Goal: Information Seeking & Learning: Find specific fact

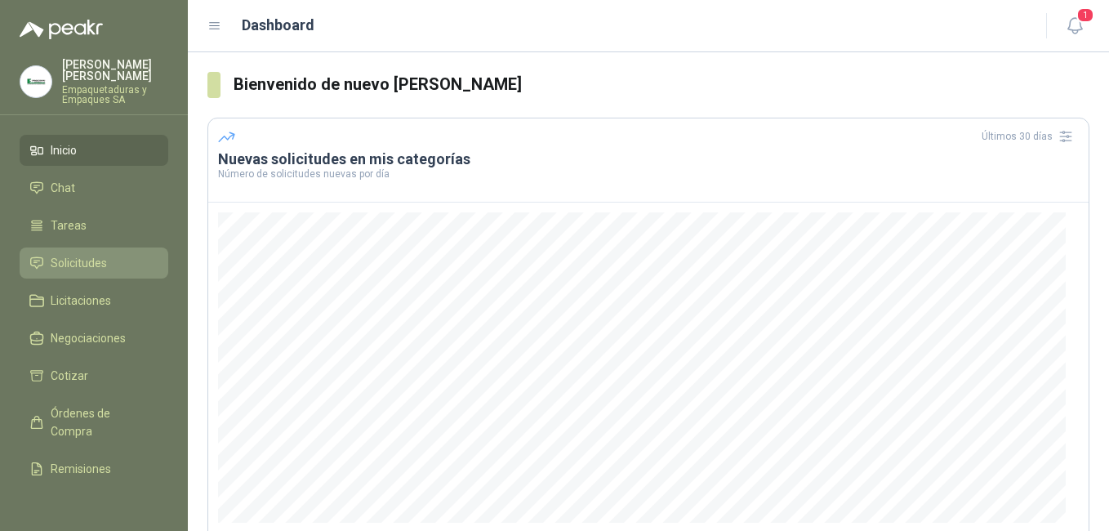
click at [104, 254] on span "Solicitudes" at bounding box center [79, 263] width 56 height 18
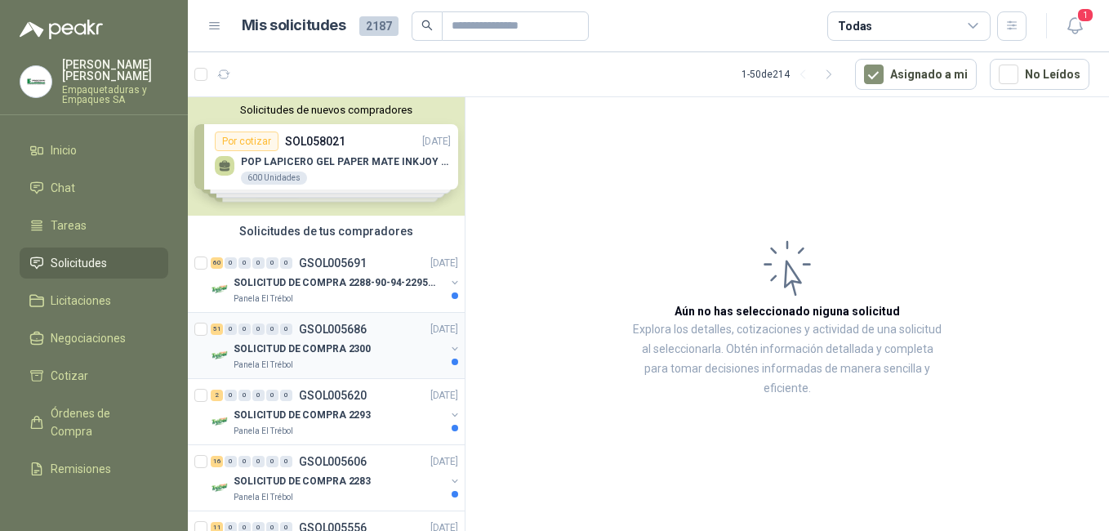
click at [309, 330] on p "GSOL005686" at bounding box center [333, 328] width 68 height 11
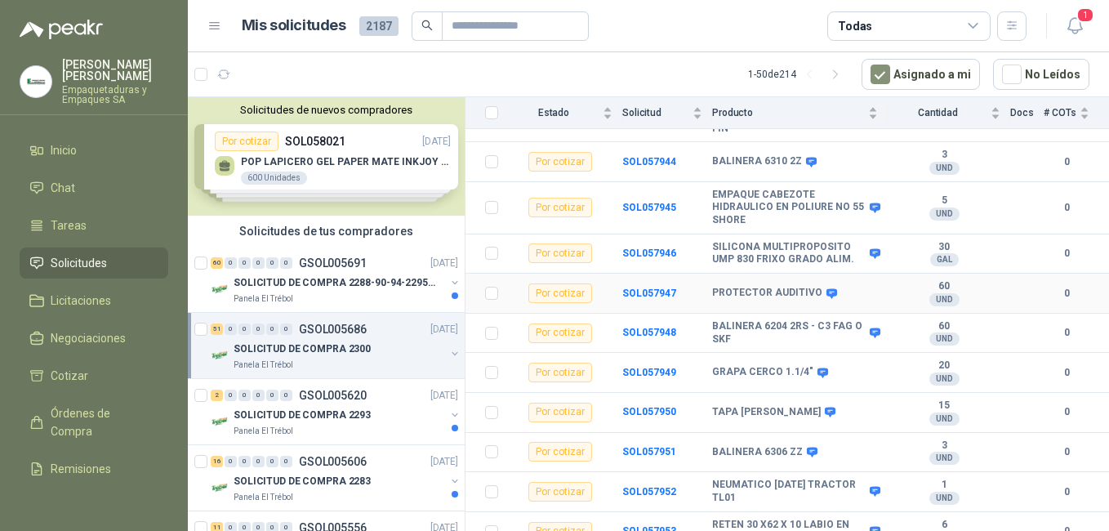
scroll to position [490, 0]
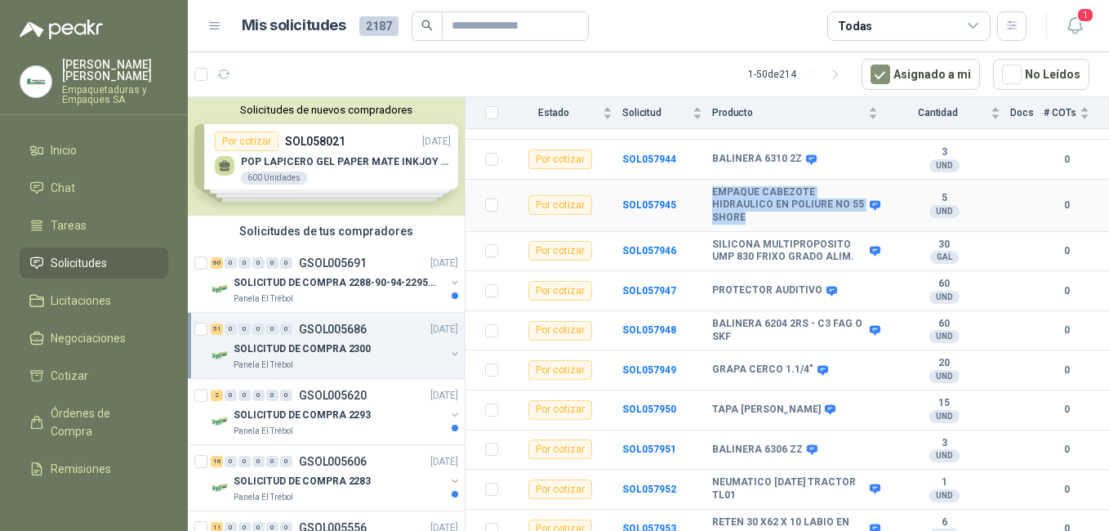
drag, startPoint x: 713, startPoint y: 178, endPoint x: 765, endPoint y: 210, distance: 61.2
click at [765, 210] on b "EMPAQUE CABEZOTE HIDRAULICO EN POLIURE NO 55 SHORE" at bounding box center [788, 205] width 153 height 38
copy b "EMPAQUE CABEZOTE HIDRAULICO EN POLIURE NO 55 SHORE"
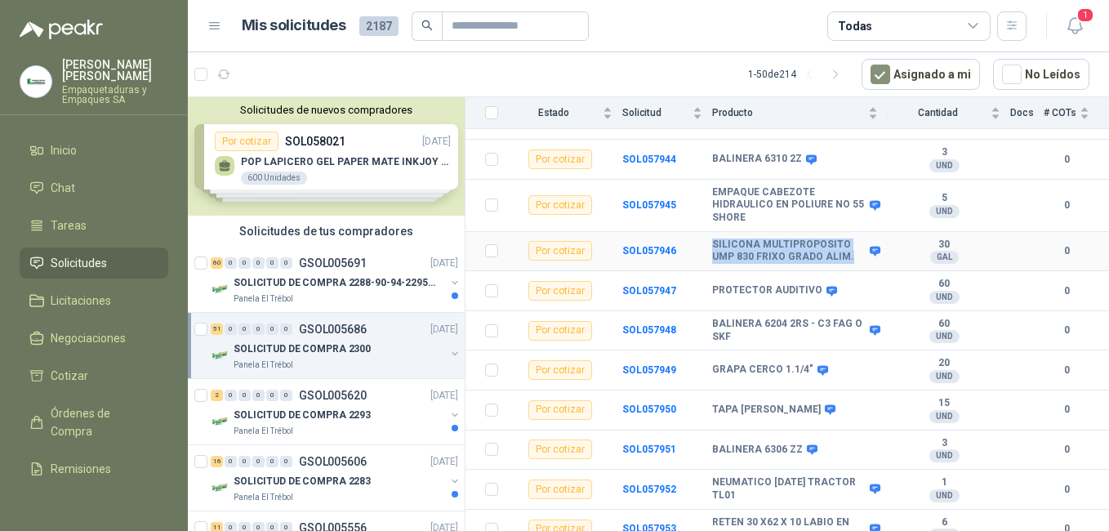
drag, startPoint x: 712, startPoint y: 231, endPoint x: 847, endPoint y: 241, distance: 135.1
click at [847, 241] on b "SILICONA MULTIPROPOSITO UMP 830 FRIXO GRADO ALIM." at bounding box center [788, 250] width 153 height 25
copy b "SILICONA MULTIPROPOSITO UMP 830 FRIXO GRADO ALIM."
click at [825, 285] on icon at bounding box center [831, 291] width 12 height 12
drag, startPoint x: 713, startPoint y: 278, endPoint x: 841, endPoint y: 282, distance: 128.3
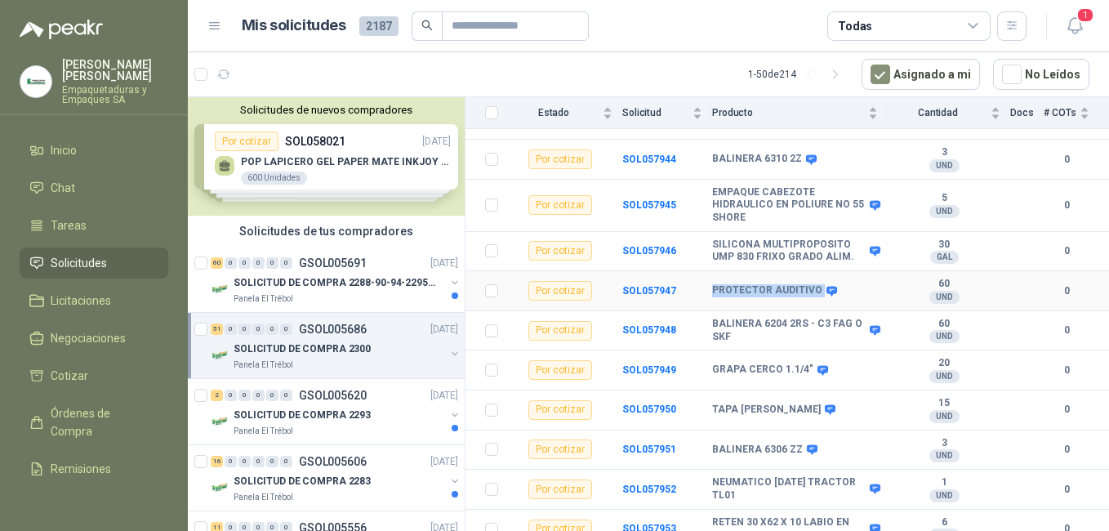
click at [841, 284] on div "PROTECTOR AUDITIVO" at bounding box center [795, 290] width 166 height 13
copy div "PROTECTOR AUDITIVO"
click at [648, 285] on b "SOL057947" at bounding box center [649, 290] width 54 height 11
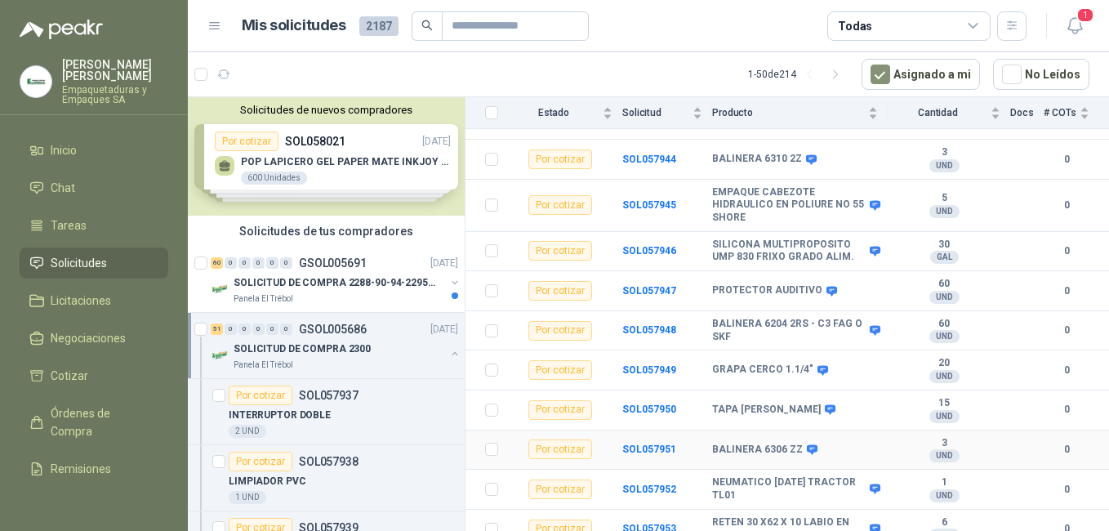
scroll to position [571, 0]
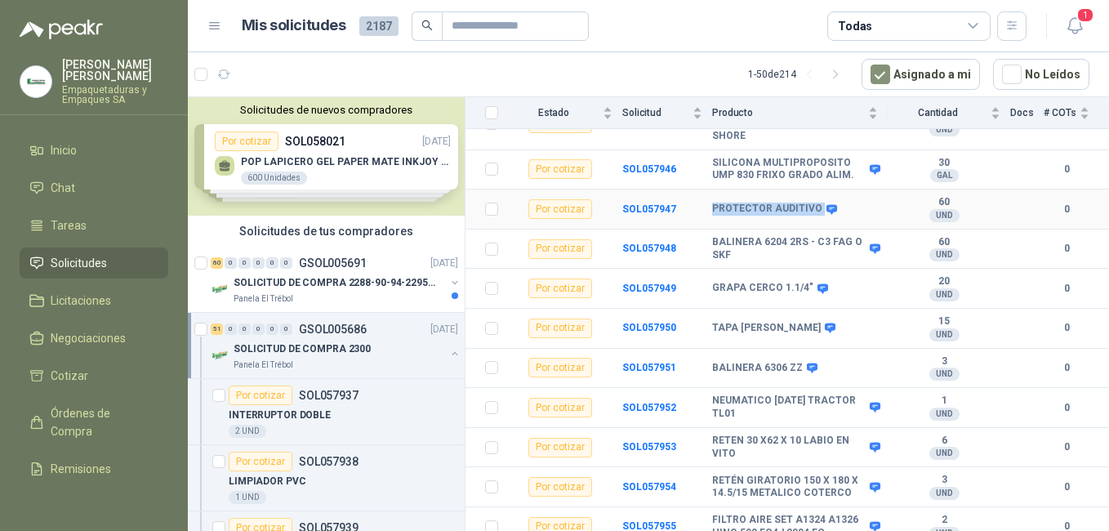
drag, startPoint x: 713, startPoint y: 193, endPoint x: 816, endPoint y: 198, distance: 103.8
click at [816, 202] on div "PROTECTOR AUDITIVO" at bounding box center [773, 208] width 122 height 13
copy div "PROTECTOR AUDITIVO"
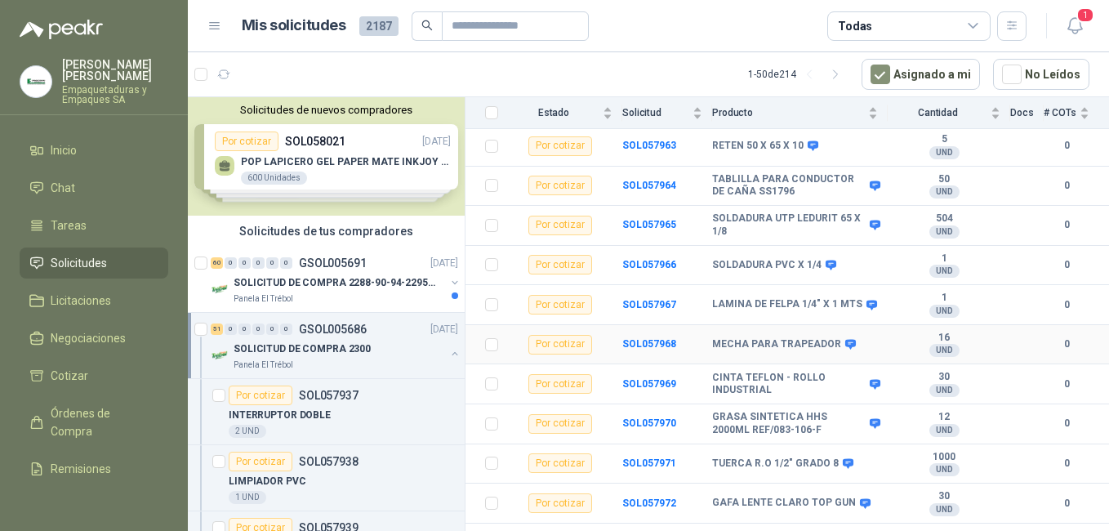
scroll to position [1306, 0]
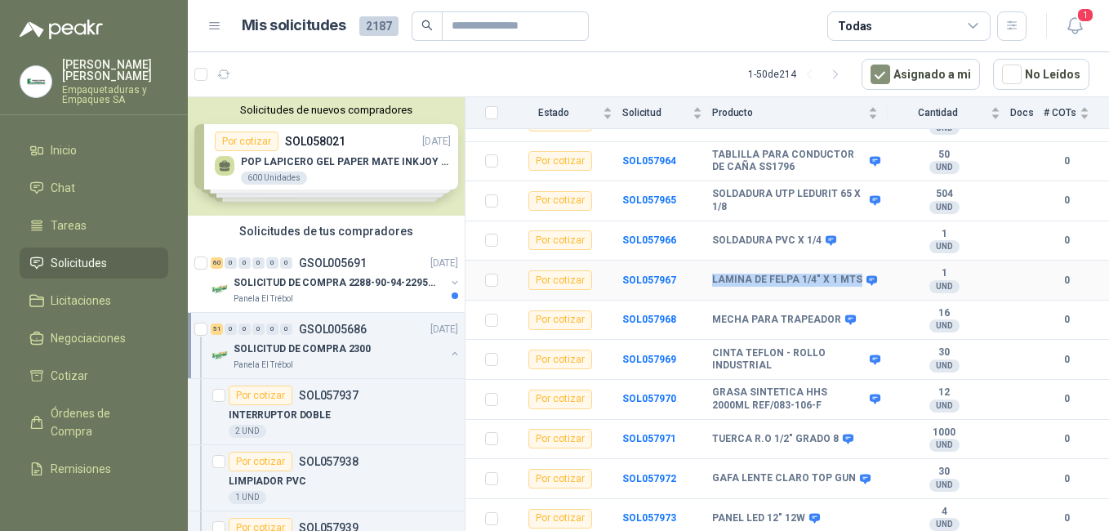
drag, startPoint x: 713, startPoint y: 258, endPoint x: 754, endPoint y: 277, distance: 45.7
click at [754, 277] on b "LAMINA DE FELPA 1/4" X 1 MTS" at bounding box center [787, 280] width 150 height 13
copy b "LAMINA DE FELPA 1/4" X 1 MTS"
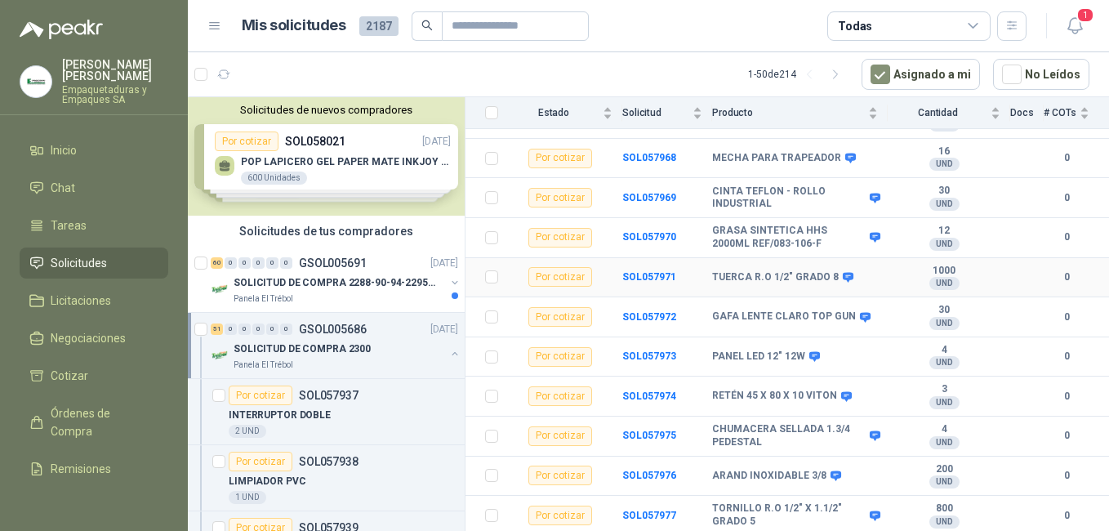
scroll to position [1470, 0]
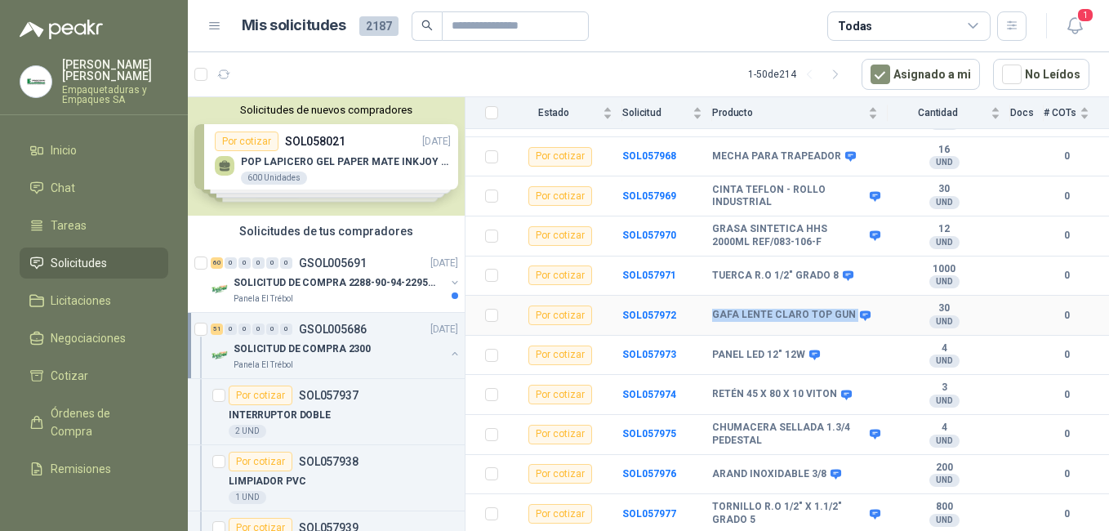
drag, startPoint x: 712, startPoint y: 304, endPoint x: 846, endPoint y: 301, distance: 133.9
click at [846, 309] on div "GAFA LENTE CLARO TOP GUN" at bounding box center [790, 315] width 156 height 13
copy div "GAFA LENTE CLARO TOP GUN"
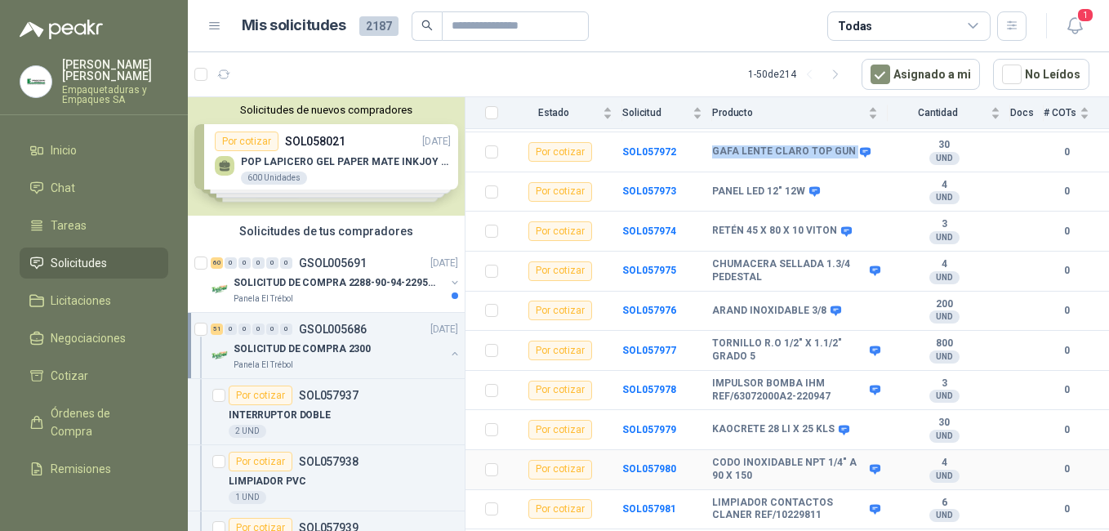
scroll to position [1714, 0]
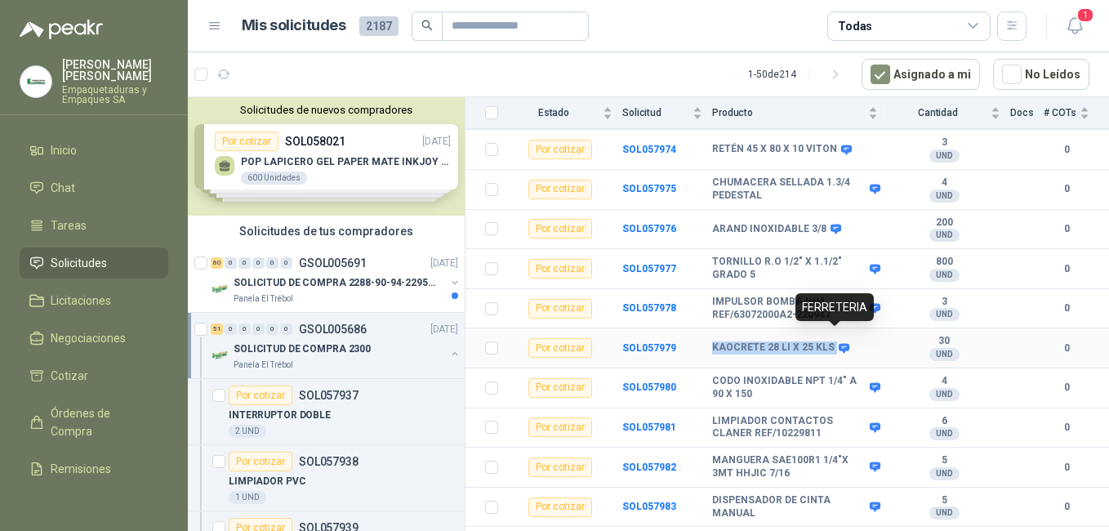
drag, startPoint x: 713, startPoint y: 333, endPoint x: 834, endPoint y: 335, distance: 121.7
click at [834, 341] on div "KAOCRETE 28 LI X 25 KLS" at bounding box center [779, 347] width 135 height 13
copy div "KAOCRETE 28 LI X 25 KLS"
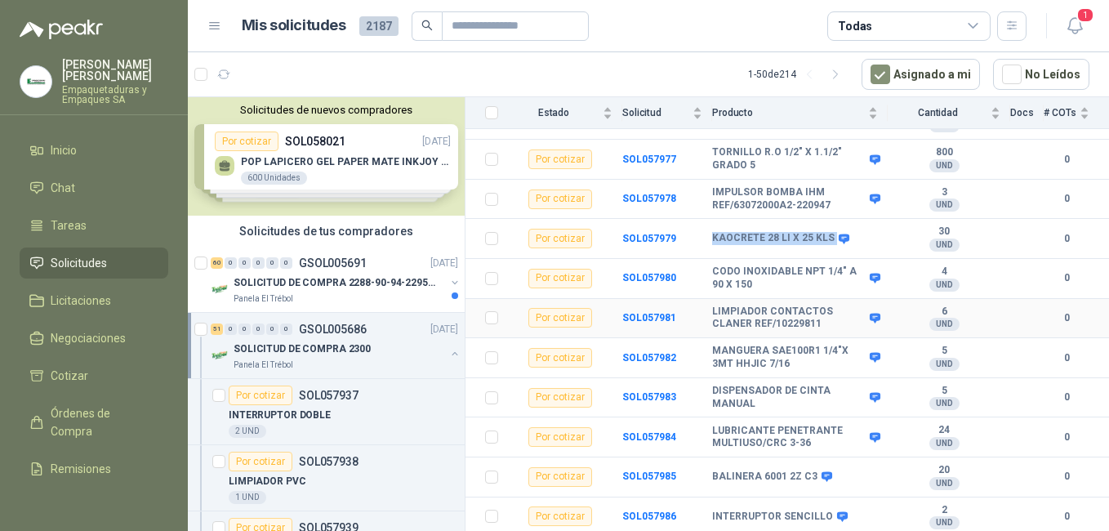
scroll to position [1852, 0]
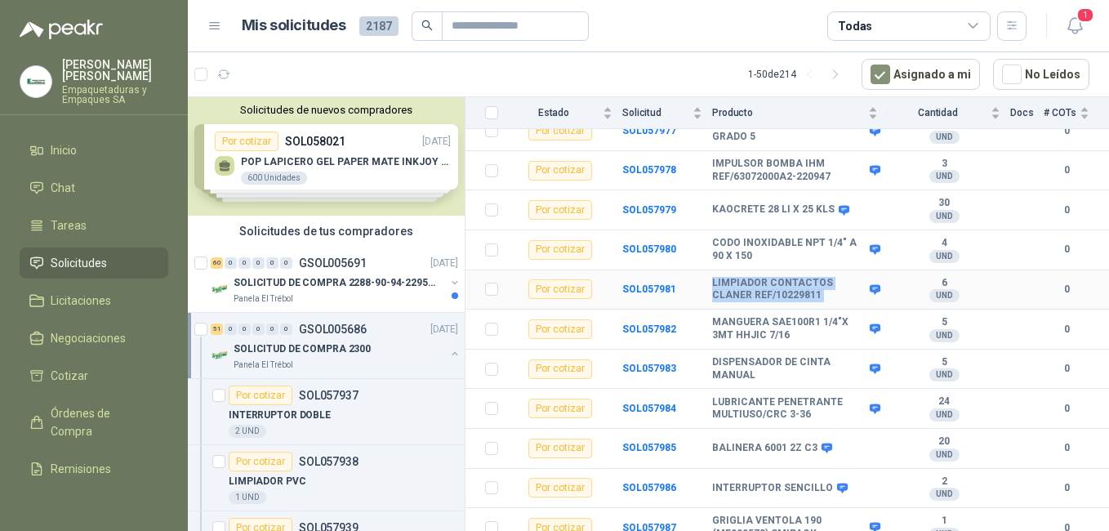
drag, startPoint x: 713, startPoint y: 272, endPoint x: 854, endPoint y: 282, distance: 141.6
click at [854, 282] on div "LIMPIADOR CONTACTOS CLANER REF/10229811" at bounding box center [795, 289] width 166 height 25
copy div "LIMPIADOR CONTACTOS CLANER REF/10229811"
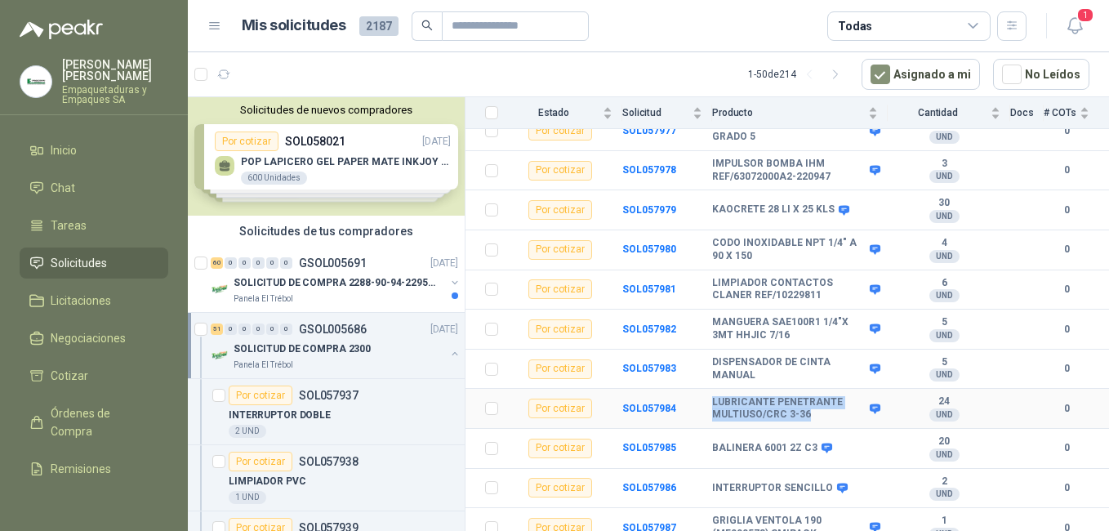
drag, startPoint x: 714, startPoint y: 391, endPoint x: 821, endPoint y: 400, distance: 108.1
click at [821, 400] on b "LUBRICANTE PENETRANTE MULTIUSO/CRC 3-36" at bounding box center [788, 408] width 153 height 25
copy b "LUBRICANTE PENETRANTE MULTIUSO/CRC 3-36"
click at [314, 278] on p "SOLICITUD DE COMPRA 2288-90-94-2295-96-2301-02-04" at bounding box center [334, 283] width 203 height 16
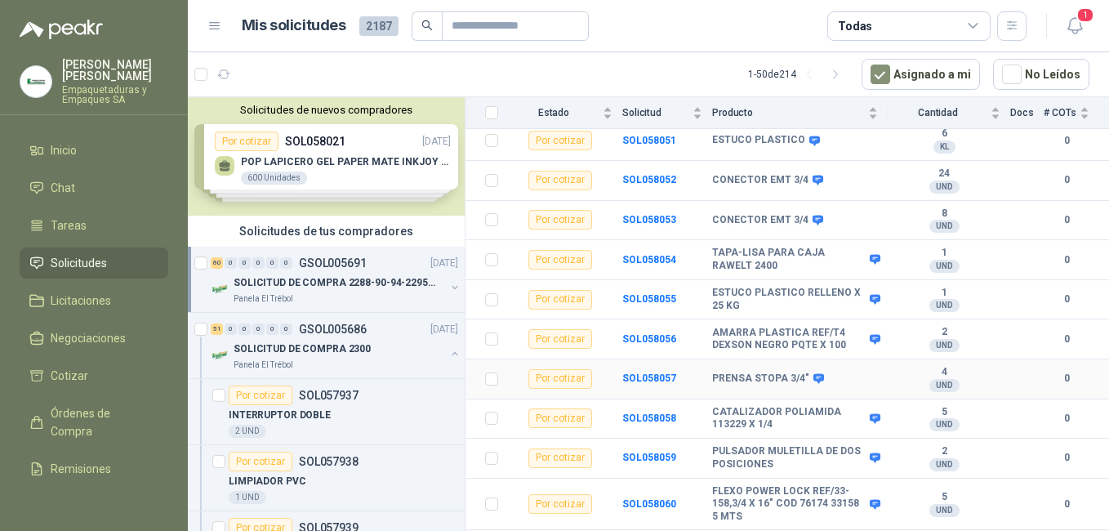
scroll to position [1225, 0]
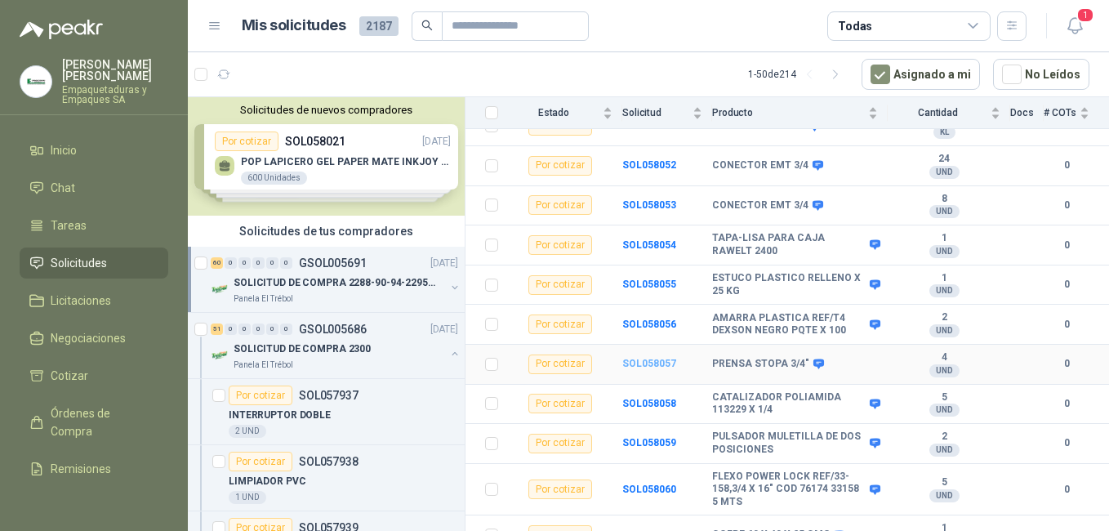
click at [650, 346] on td "SOL058057" at bounding box center [667, 365] width 90 height 40
click at [814, 359] on icon at bounding box center [818, 364] width 11 height 10
click at [553, 354] on div "Por cotizar" at bounding box center [560, 364] width 64 height 20
click at [663, 358] on b "SOL058057" at bounding box center [649, 363] width 54 height 11
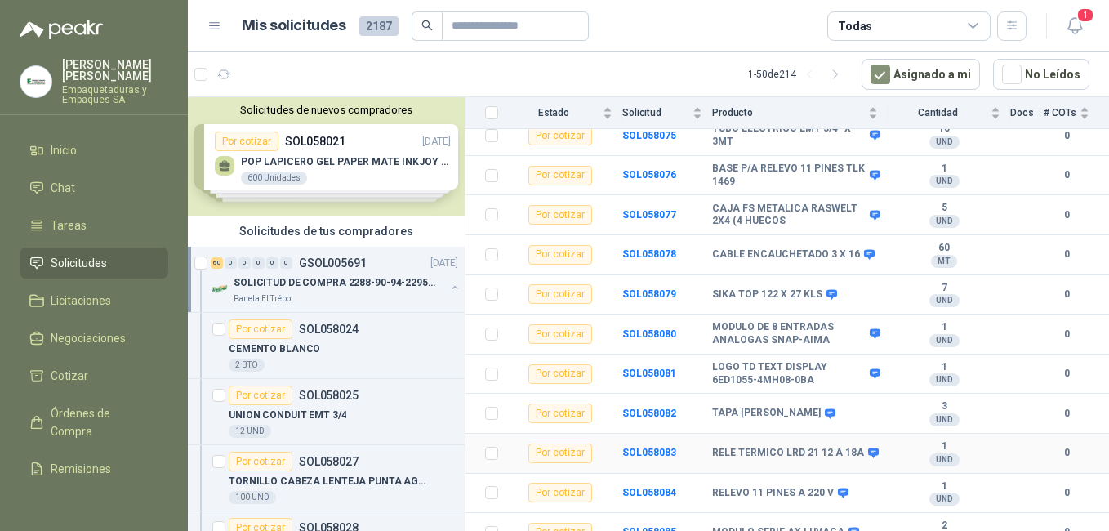
scroll to position [2209, 0]
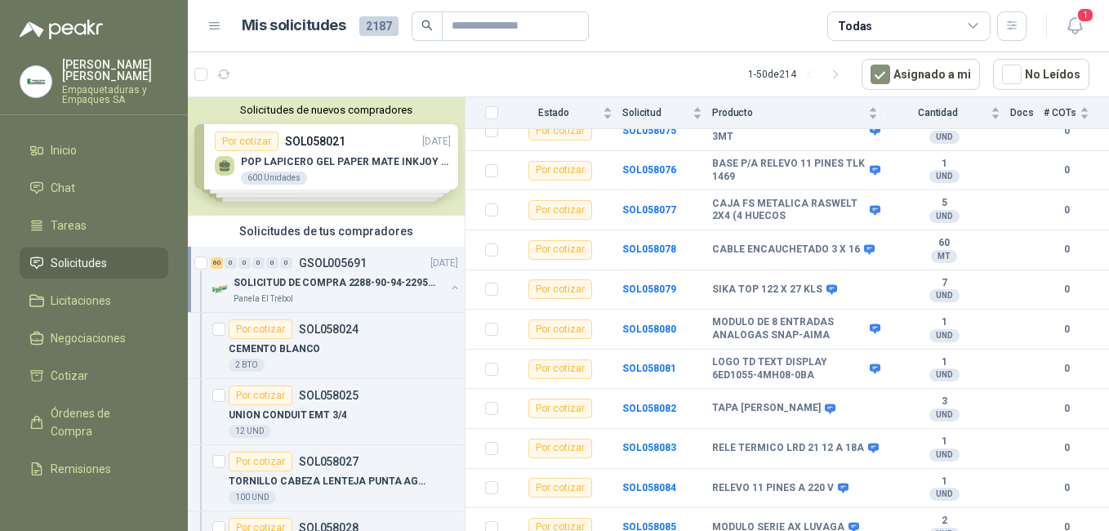
click at [449, 289] on button "button" at bounding box center [454, 287] width 13 height 13
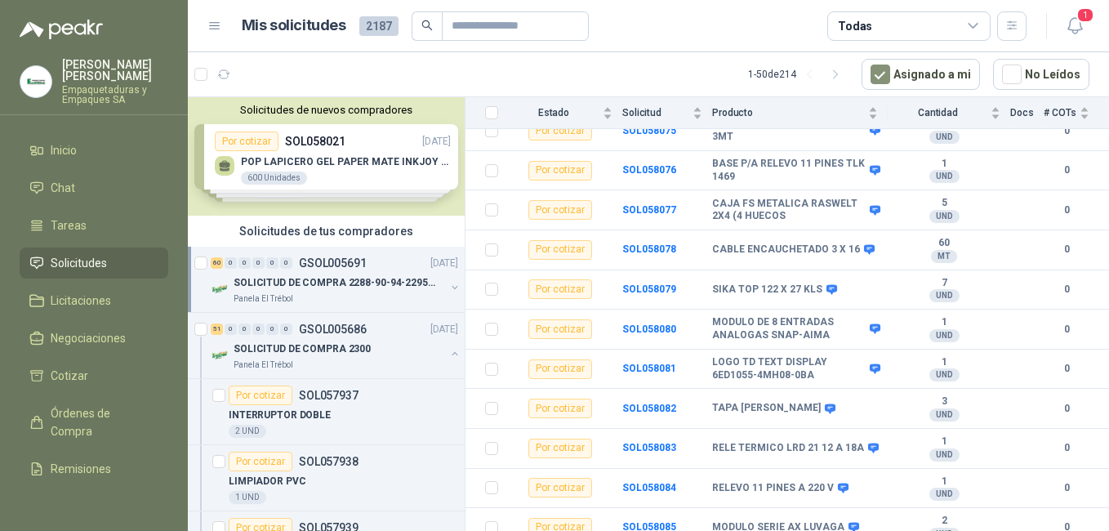
scroll to position [6, 0]
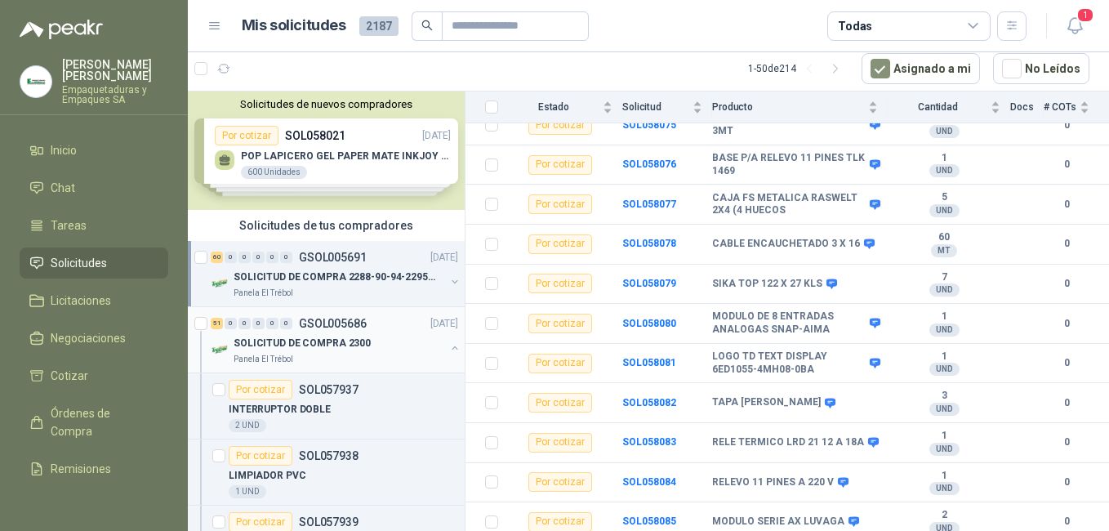
click at [448, 352] on button "button" at bounding box center [454, 347] width 13 height 13
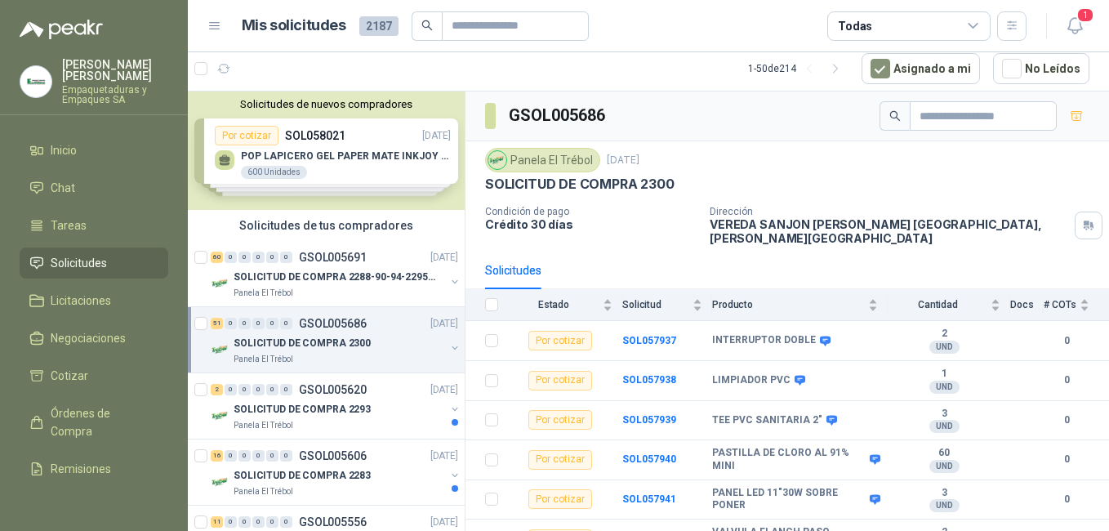
click at [448, 350] on button "button" at bounding box center [454, 347] width 13 height 13
